Goal: Share content

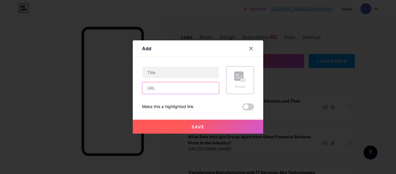
click at [169, 90] on input "text" at bounding box center [180, 88] width 77 height 12
paste input "[URL][DOMAIN_NAME]"
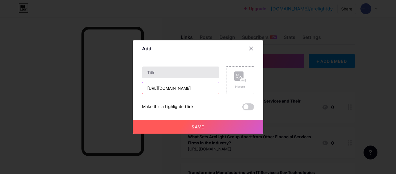
type input "[URL][DOMAIN_NAME]"
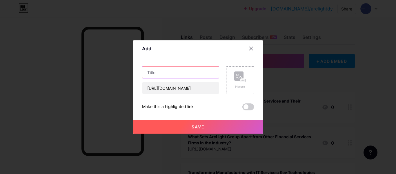
click at [166, 77] on input "text" at bounding box center [180, 72] width 77 height 12
paste input "How Can Small Businesses Harness the Power of Cloud Consulting Companies"
type input "How Can Small Businesses Harness the Power of Cloud Consulting Companies"
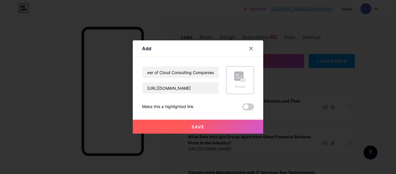
click at [252, 109] on span at bounding box center [248, 106] width 12 height 7
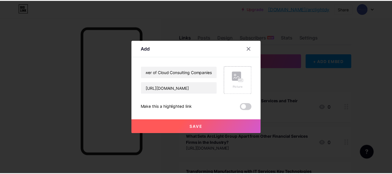
scroll to position [0, 0]
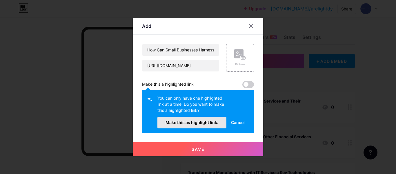
click at [211, 121] on span "Make this as highlight link." at bounding box center [192, 122] width 53 height 5
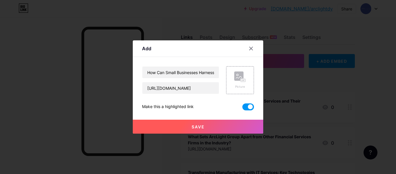
click at [213, 125] on button "Save" at bounding box center [198, 126] width 130 height 14
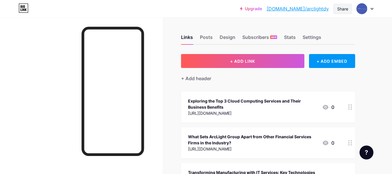
click at [348, 8] on div "Share" at bounding box center [342, 9] width 19 height 10
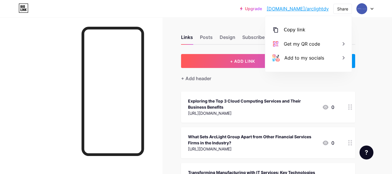
click at [233, 77] on div "+ Add header" at bounding box center [268, 75] width 174 height 14
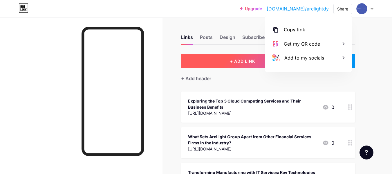
click at [247, 59] on span "+ ADD LINK" at bounding box center [242, 61] width 25 height 5
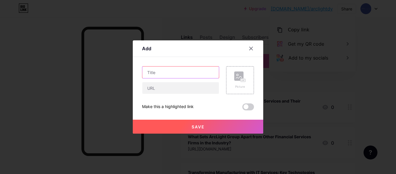
click at [187, 77] on input "text" at bounding box center [180, 72] width 77 height 12
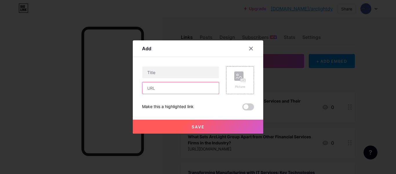
click at [169, 91] on input "text" at bounding box center [180, 88] width 77 height 12
paste input "[URL][DOMAIN_NAME]"
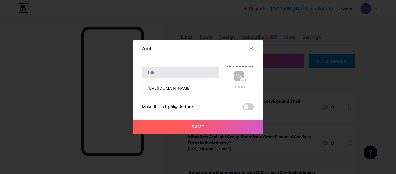
type input "[URL][DOMAIN_NAME]"
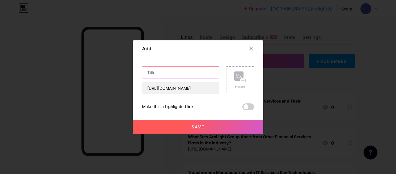
click at [165, 73] on input "text" at bounding box center [180, 72] width 77 height 12
paste input "How Can Small Businesses Harness the Power of Cloud Consulting Companies"
type input "How Can Small Businesses Harness the Power of Cloud Consulting Companies"
click at [252, 108] on div "Add Content YouTube Play YouTube video without leaving your page. ADD Vimeo Pla…" at bounding box center [198, 86] width 130 height 93
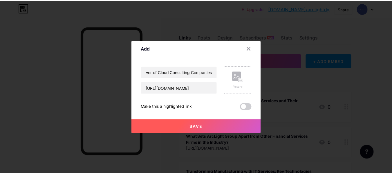
scroll to position [0, 0]
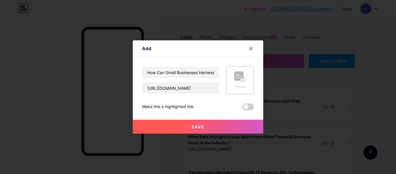
click at [247, 108] on span at bounding box center [248, 106] width 12 height 7
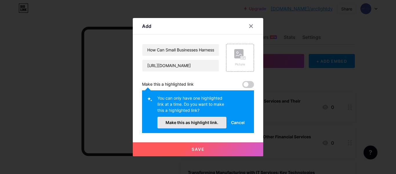
click at [199, 122] on span "Make this as highlight link." at bounding box center [192, 122] width 53 height 5
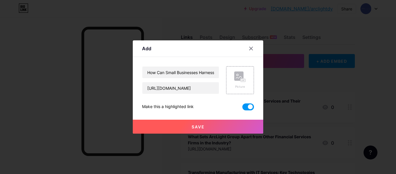
click at [215, 128] on button "Save" at bounding box center [198, 126] width 130 height 14
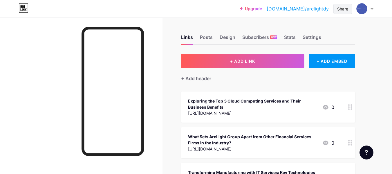
click at [341, 8] on div "Share" at bounding box center [342, 9] width 11 height 6
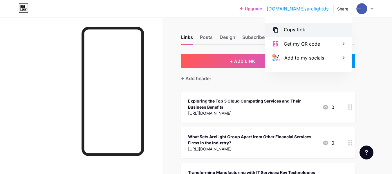
click at [307, 30] on div "Copy link" at bounding box center [308, 30] width 86 height 14
